Goal: Complete Application Form: Complete application form

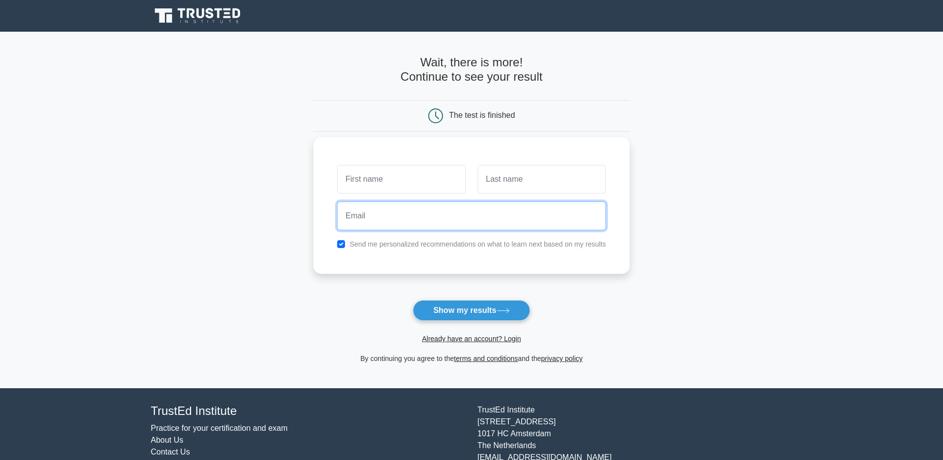
drag, startPoint x: 382, startPoint y: 219, endPoint x: 387, endPoint y: 216, distance: 5.8
click at [382, 219] on input "email" at bounding box center [471, 216] width 269 height 29
click at [636, 259] on main "Wait, there is more! Continue to see your result The test is finished and the" at bounding box center [471, 210] width 943 height 357
click at [525, 242] on label "Send me personalized recommendations on what to learn next based on my results" at bounding box center [478, 244] width 257 height 8
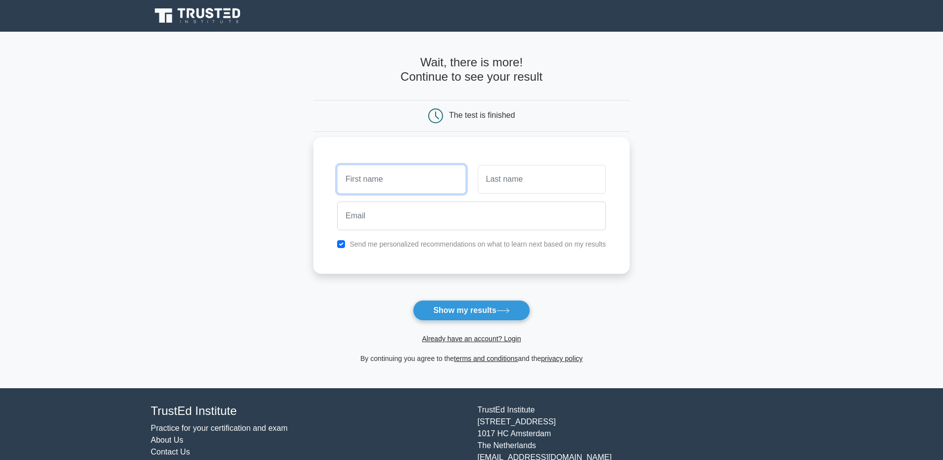
click at [391, 182] on input "text" at bounding box center [401, 179] width 128 height 29
type input "[PERSON_NAME]"
click at [547, 200] on div at bounding box center [471, 216] width 281 height 37
click at [542, 177] on input "text" at bounding box center [542, 179] width 128 height 29
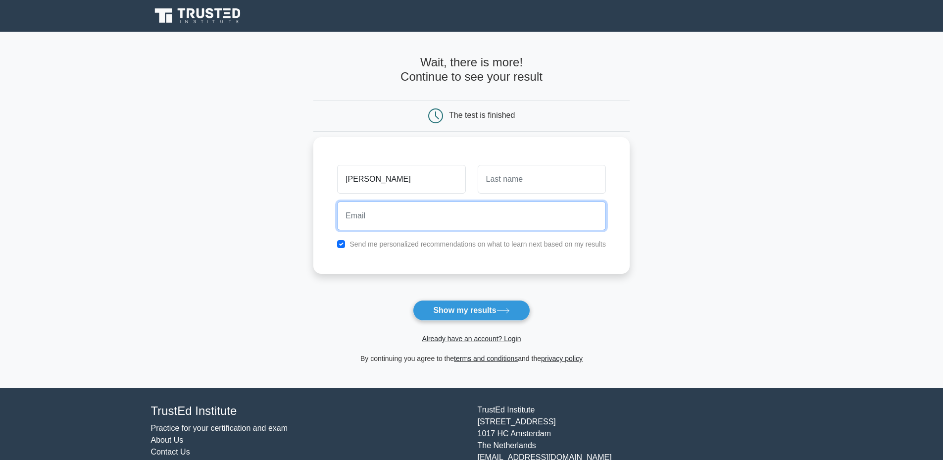
click at [434, 218] on input "email" at bounding box center [471, 216] width 269 height 29
type input "alessandrodilor@gmail.com"
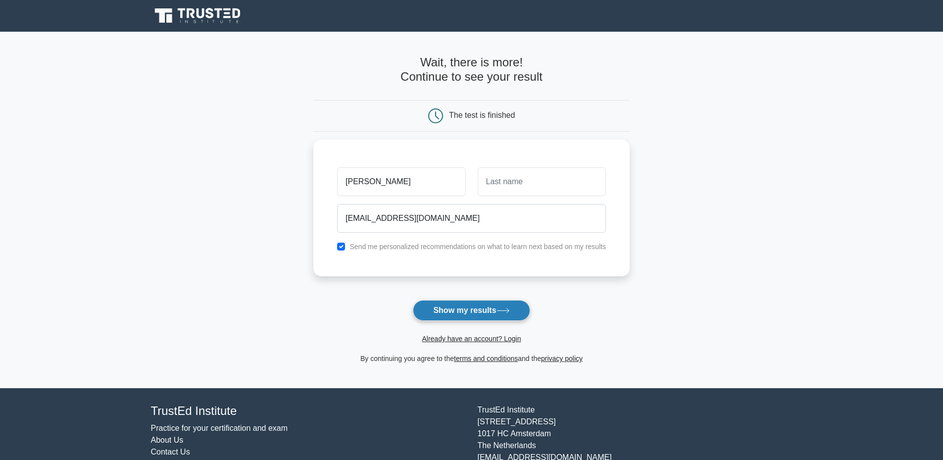
click at [457, 312] on button "Show my results" at bounding box center [471, 310] width 117 height 21
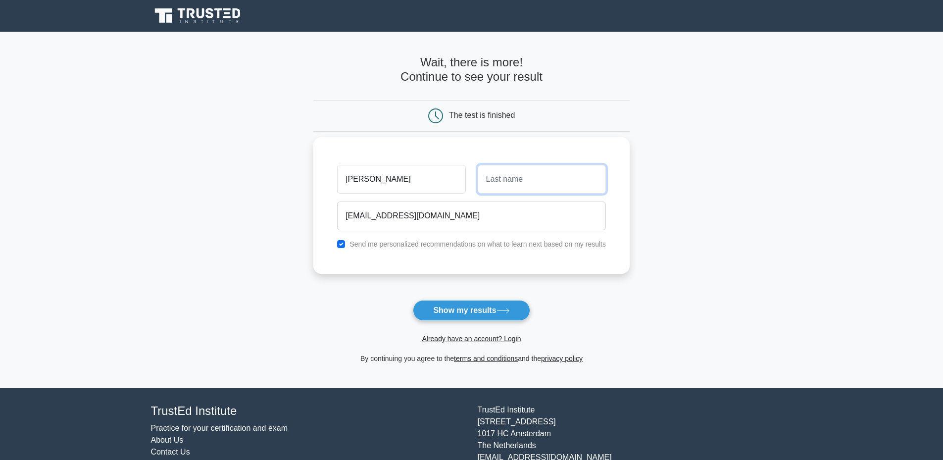
click at [507, 178] on input "text" at bounding box center [542, 179] width 128 height 29
type input "Di Lorenzo"
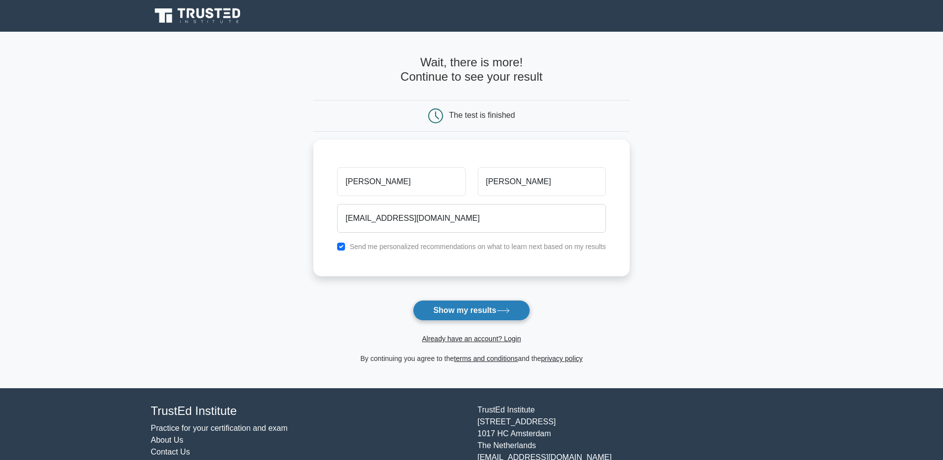
click at [460, 315] on button "Show my results" at bounding box center [471, 310] width 117 height 21
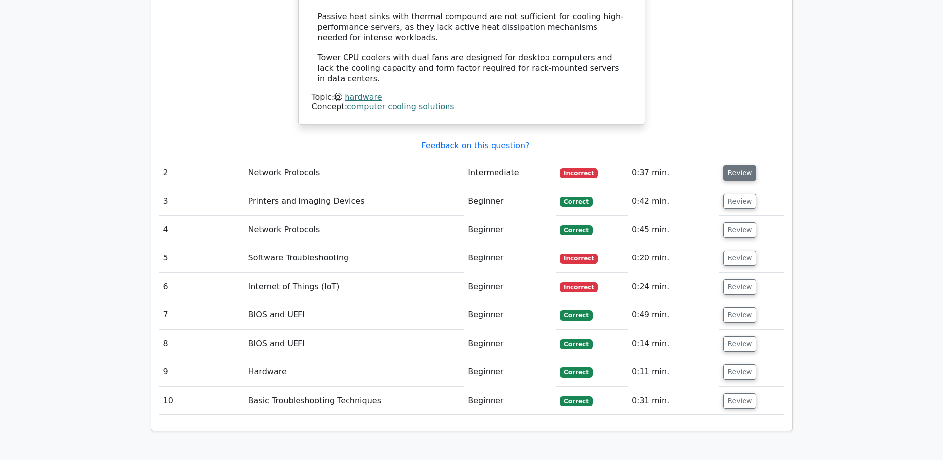
click at [729, 165] on button "Review" at bounding box center [741, 172] width 34 height 15
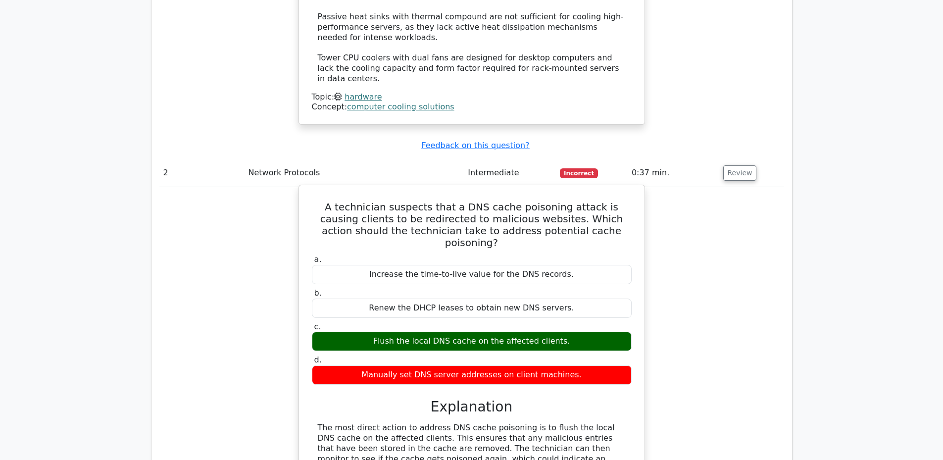
drag, startPoint x: 561, startPoint y: 230, endPoint x: 357, endPoint y: 232, distance: 204.0
click at [357, 332] on div "Flush the local DNS cache on the affected clients." at bounding box center [472, 341] width 320 height 19
